Goal: Complete application form: Complete application form

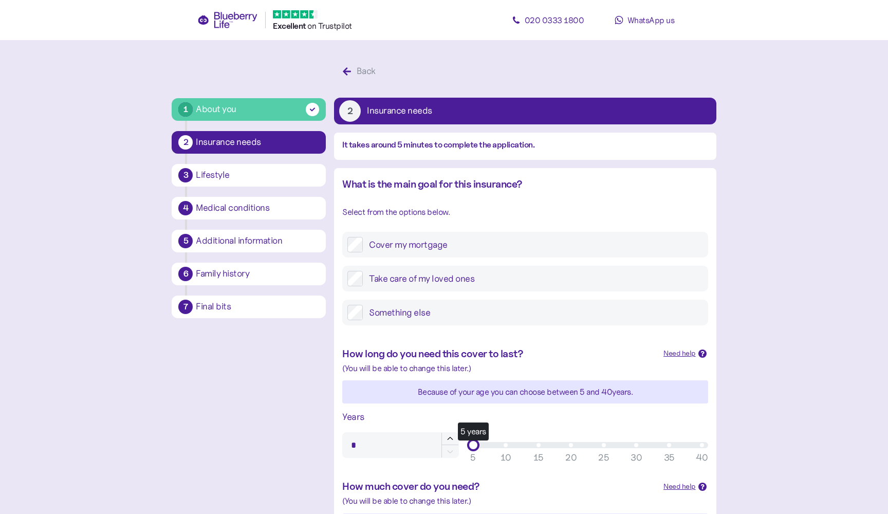
click at [451, 245] on label "Cover my mortgage" at bounding box center [533, 244] width 340 height 15
drag, startPoint x: 481, startPoint y: 318, endPoint x: 761, endPoint y: 320, distance: 280.1
click at [757, 320] on main "1 About you 2 Insurance needs 3 Lifestyle 4 Medical conditions 5 Additional inf…" at bounding box center [444, 428] width 888 height 857
type input "**"
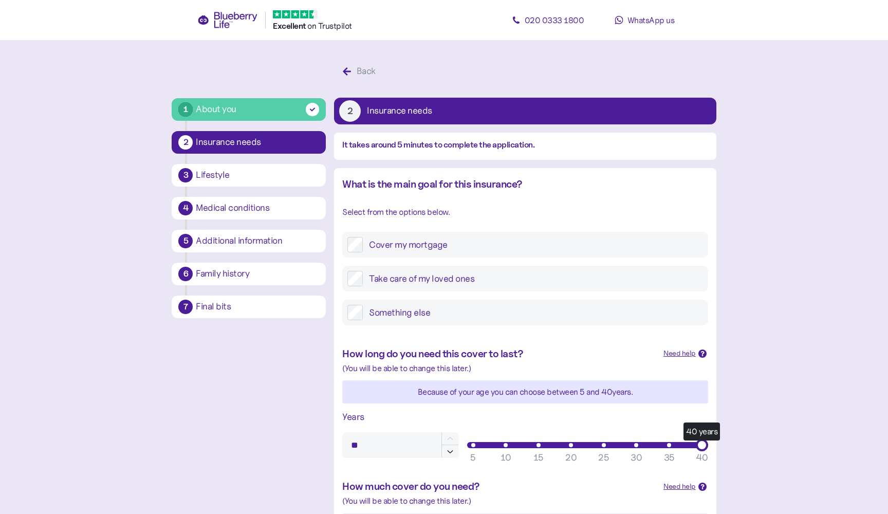
drag, startPoint x: 496, startPoint y: 426, endPoint x: 738, endPoint y: 426, distance: 242.6
click at [732, 426] on main "1 About you 2 Insurance needs 3 Lifestyle 4 Medical conditions 5 Additional inf…" at bounding box center [444, 428] width 888 height 857
type input "*******"
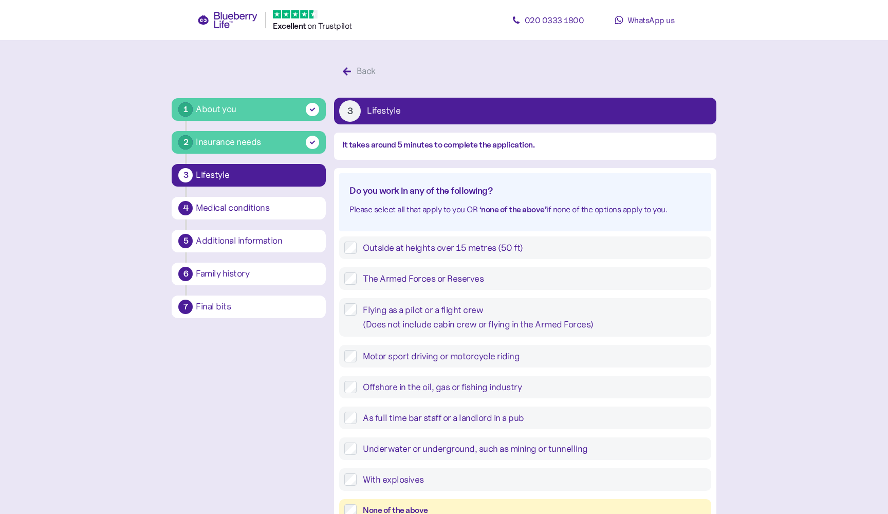
click at [427, 499] on div "None of the above" at bounding box center [525, 510] width 372 height 23
click at [423, 499] on div "None of the above" at bounding box center [525, 510] width 372 height 23
click at [415, 499] on div "None of the above" at bounding box center [525, 510] width 372 height 23
click at [448, 504] on div "None of the above" at bounding box center [534, 510] width 343 height 13
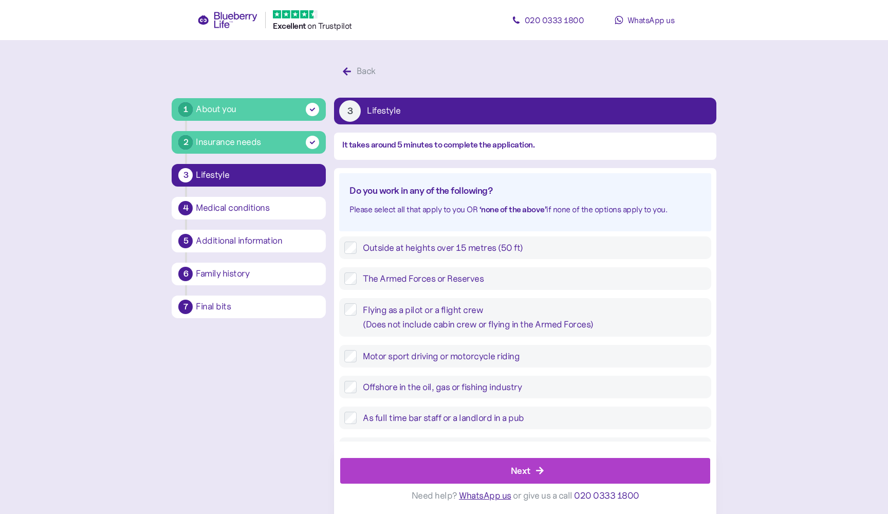
click at [529, 468] on div "Next" at bounding box center [521, 471] width 20 height 14
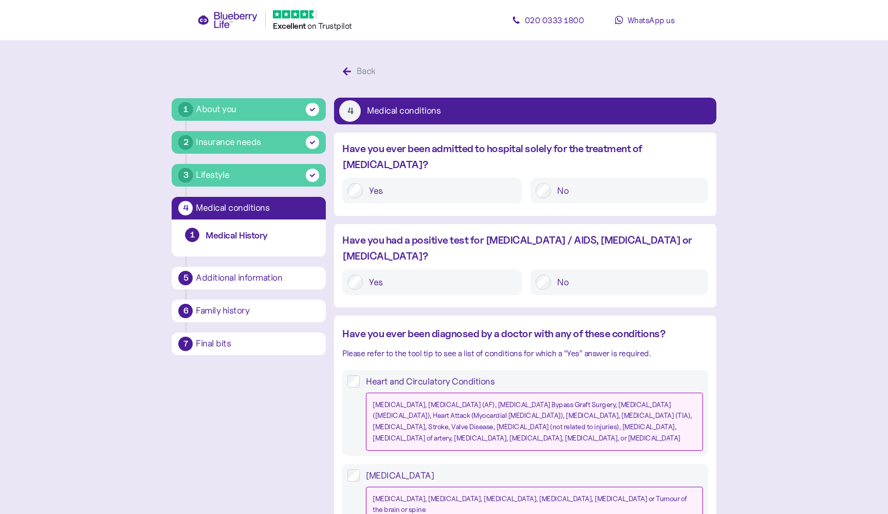
click at [554, 183] on label "No" at bounding box center [627, 190] width 152 height 15
click at [556, 274] on label "No" at bounding box center [627, 281] width 152 height 15
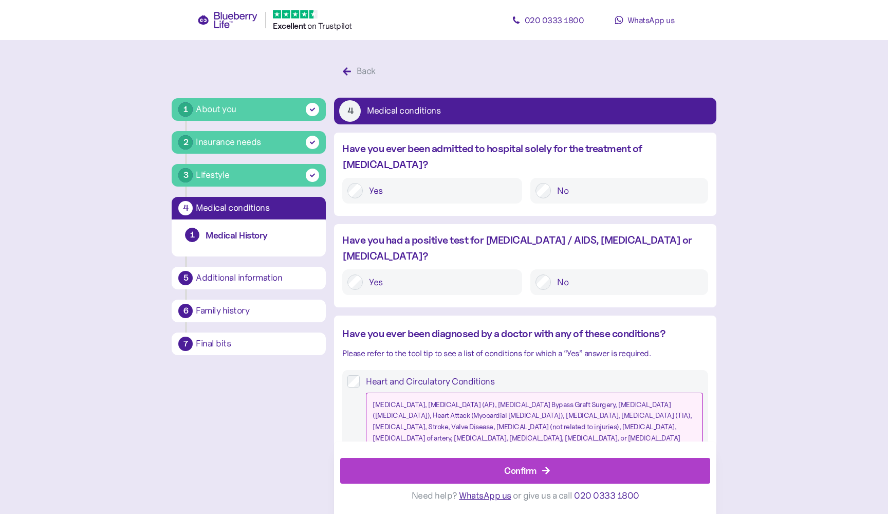
click at [420, 464] on div "Confirm" at bounding box center [527, 470] width 346 height 25
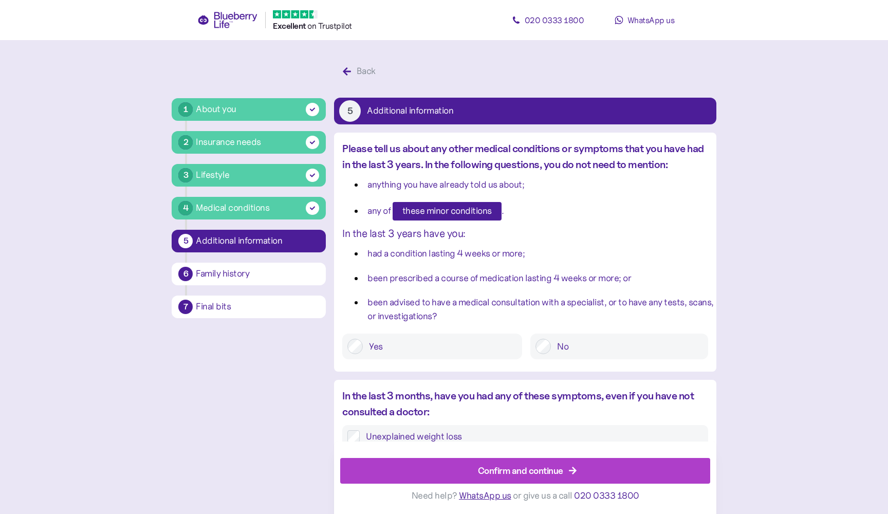
click at [549, 468] on div "Confirm and continue" at bounding box center [520, 471] width 85 height 14
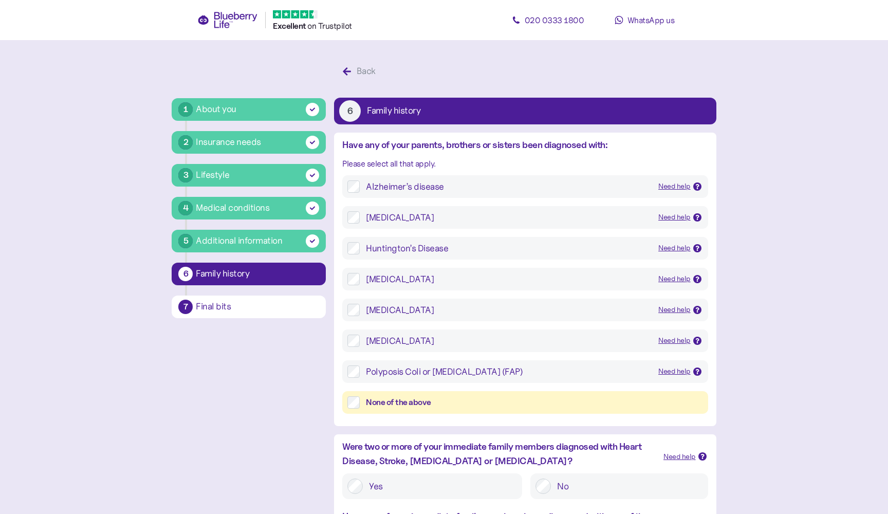
click at [529, 398] on div "None of the above" at bounding box center [534, 402] width 337 height 13
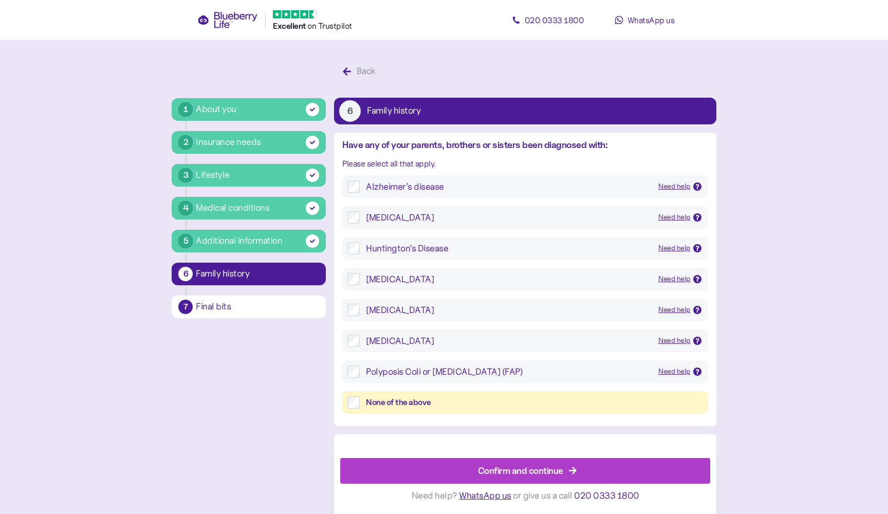
click at [486, 467] on div "Confirm and continue" at bounding box center [520, 471] width 85 height 14
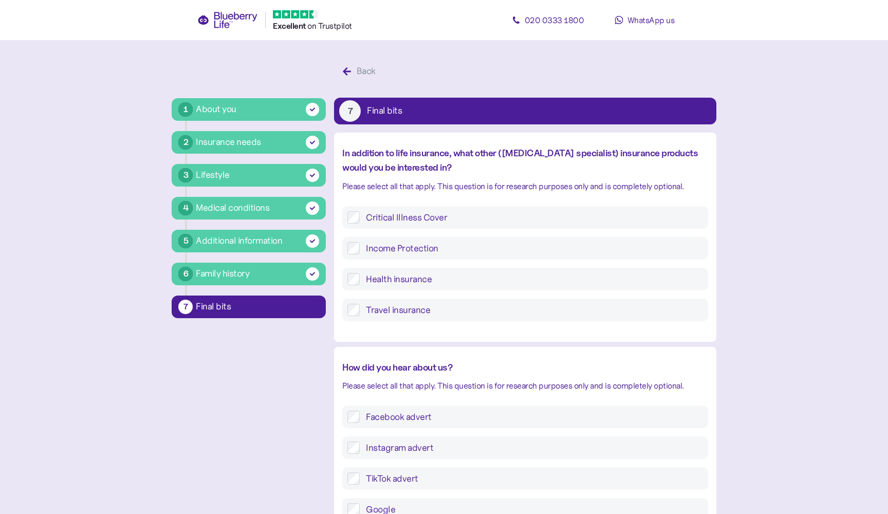
type input "**"
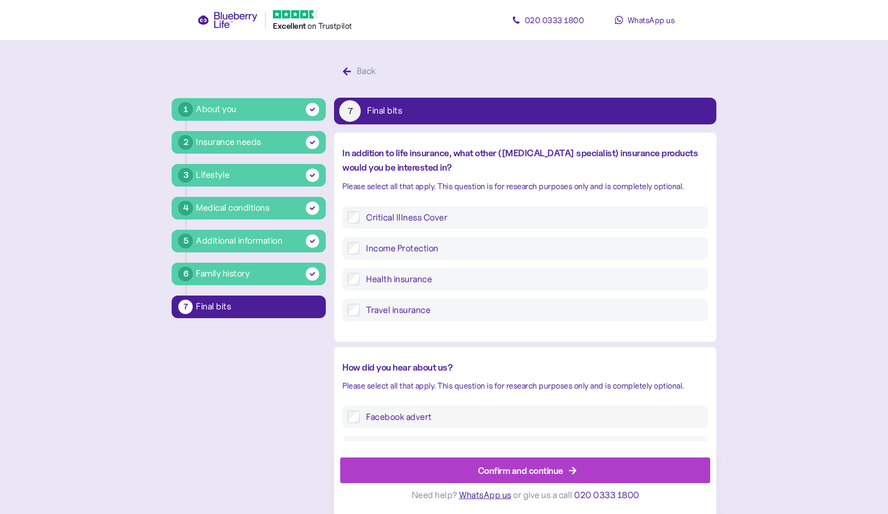
click at [482, 462] on span "Confirm and continue" at bounding box center [520, 470] width 85 height 25
